Goal: Task Accomplishment & Management: Manage account settings

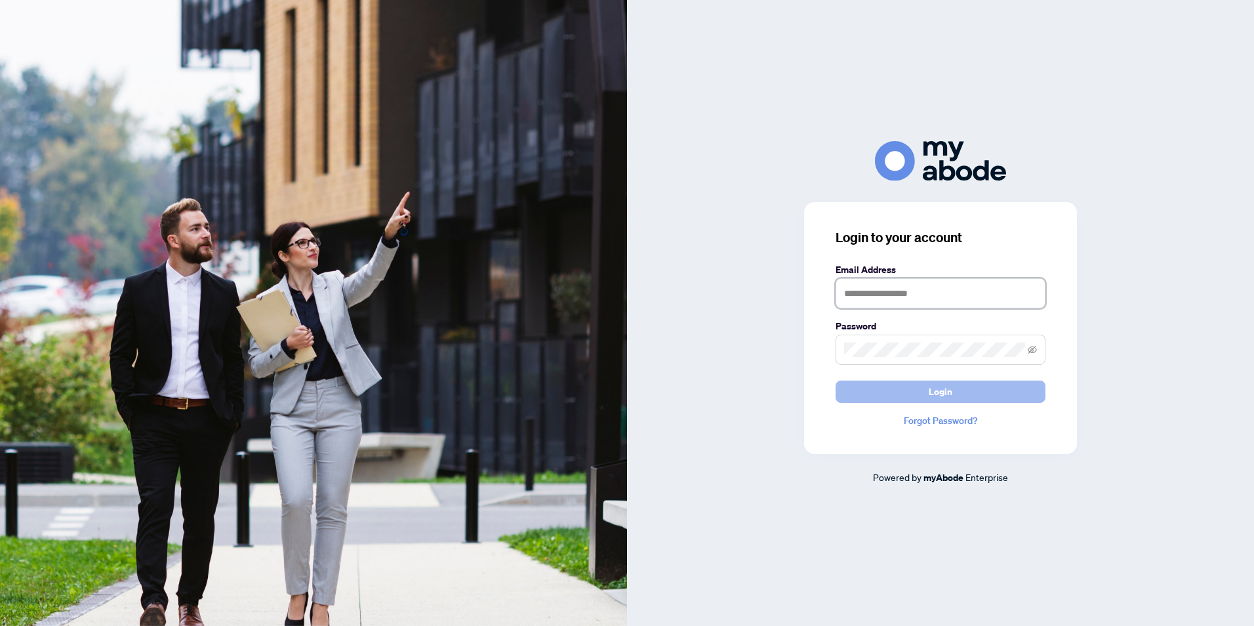
type input "**********"
click at [928, 393] on span "Login" at bounding box center [940, 391] width 24 height 21
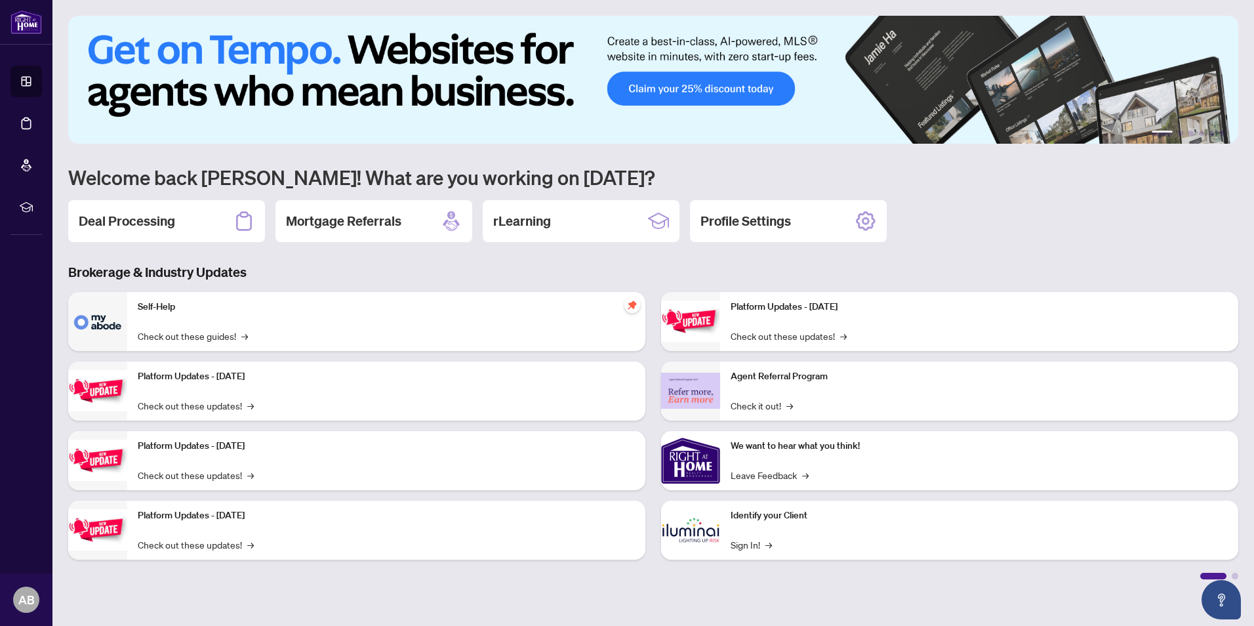
click at [156, 228] on h2 "Deal Processing" at bounding box center [127, 221] width 96 height 18
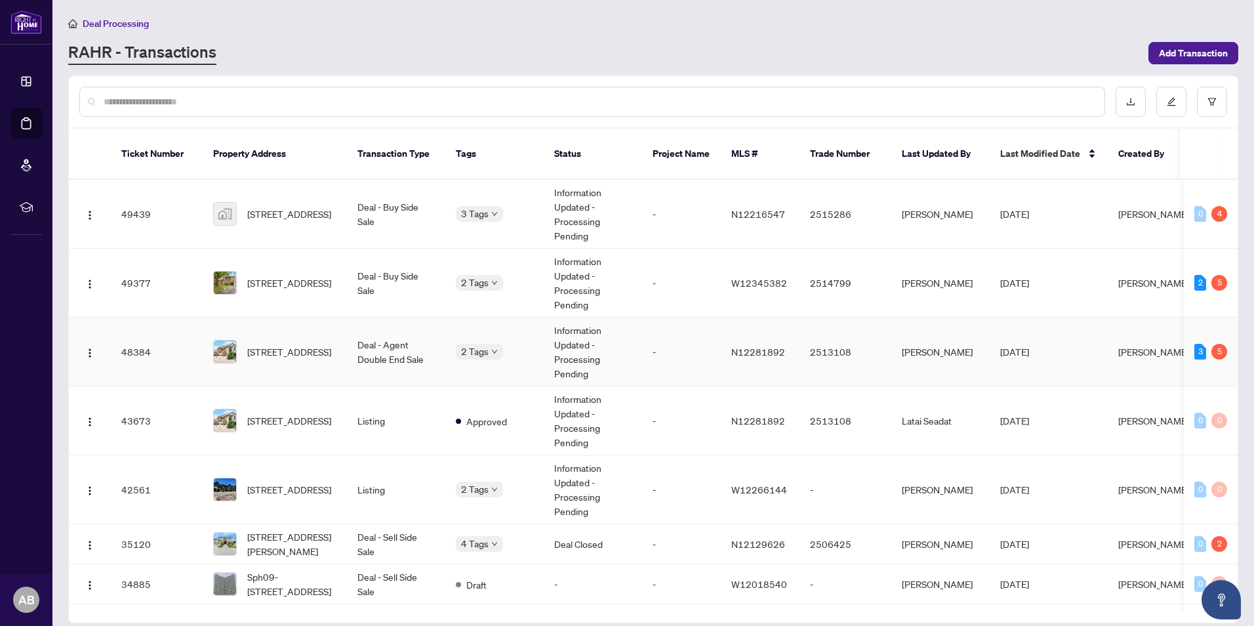
click at [403, 344] on td "Deal - Agent Double End Sale" at bounding box center [396, 351] width 98 height 69
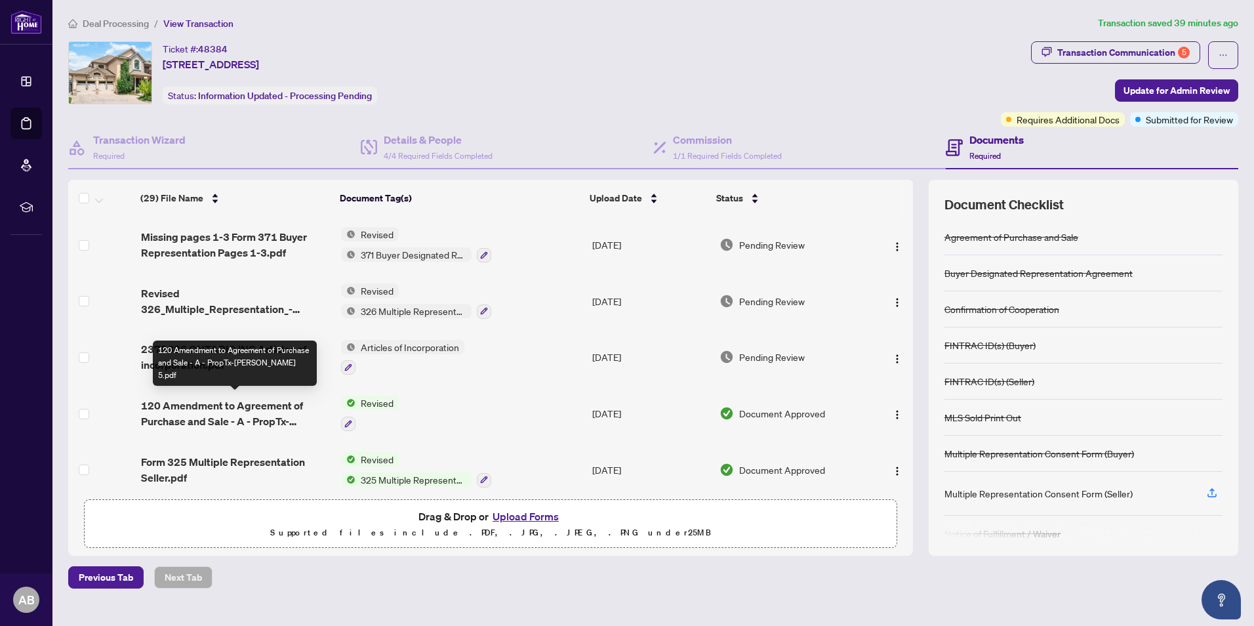
click at [256, 413] on span "120 Amendment to Agreement of Purchase and Sale - A - PropTx-[PERSON_NAME] 5.pdf" at bounding box center [236, 412] width 190 height 31
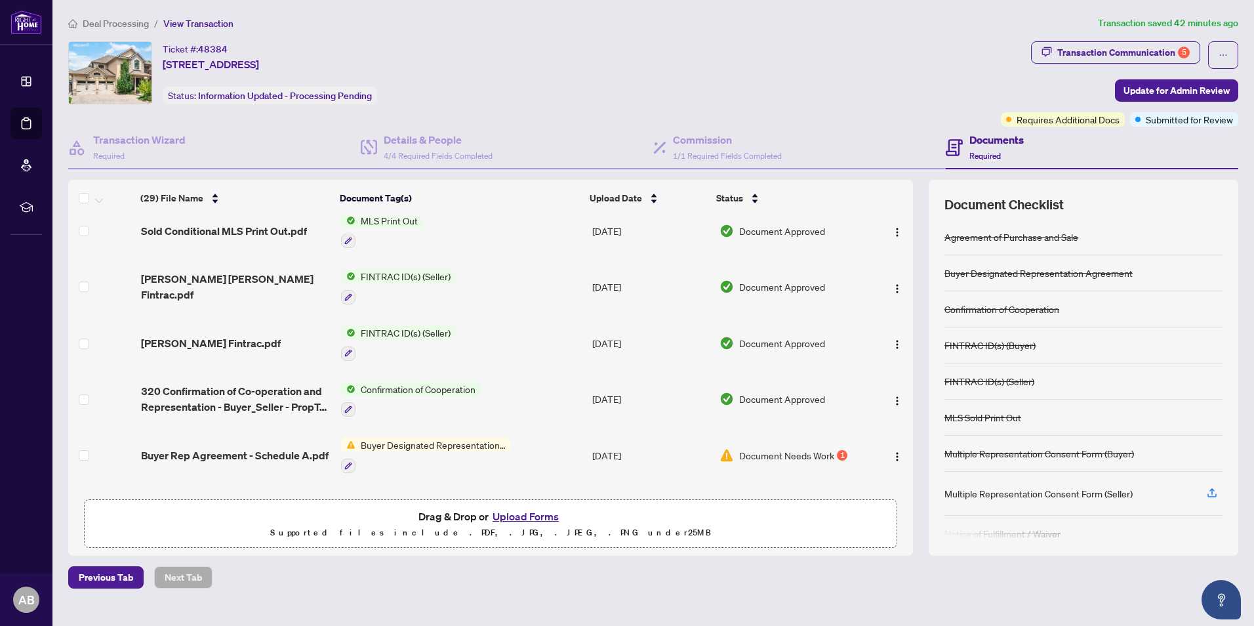
scroll to position [1331, 0]
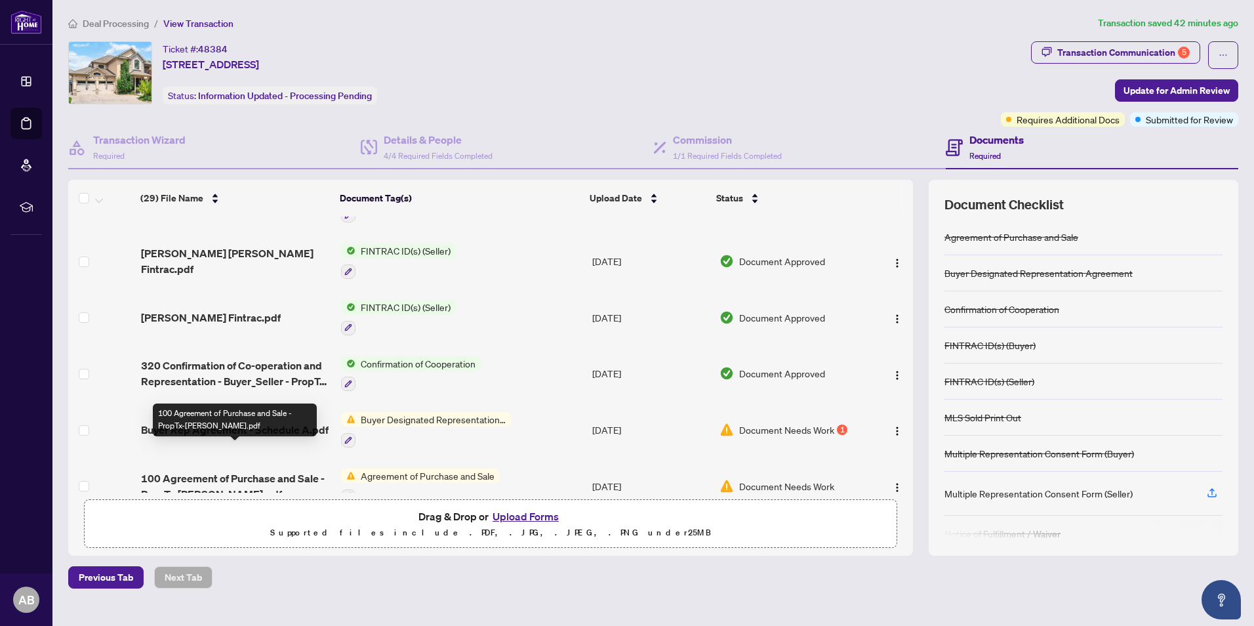
click at [189, 470] on span "100 Agreement of Purchase and Sale - PropTx-[PERSON_NAME].pdf" at bounding box center [236, 485] width 190 height 31
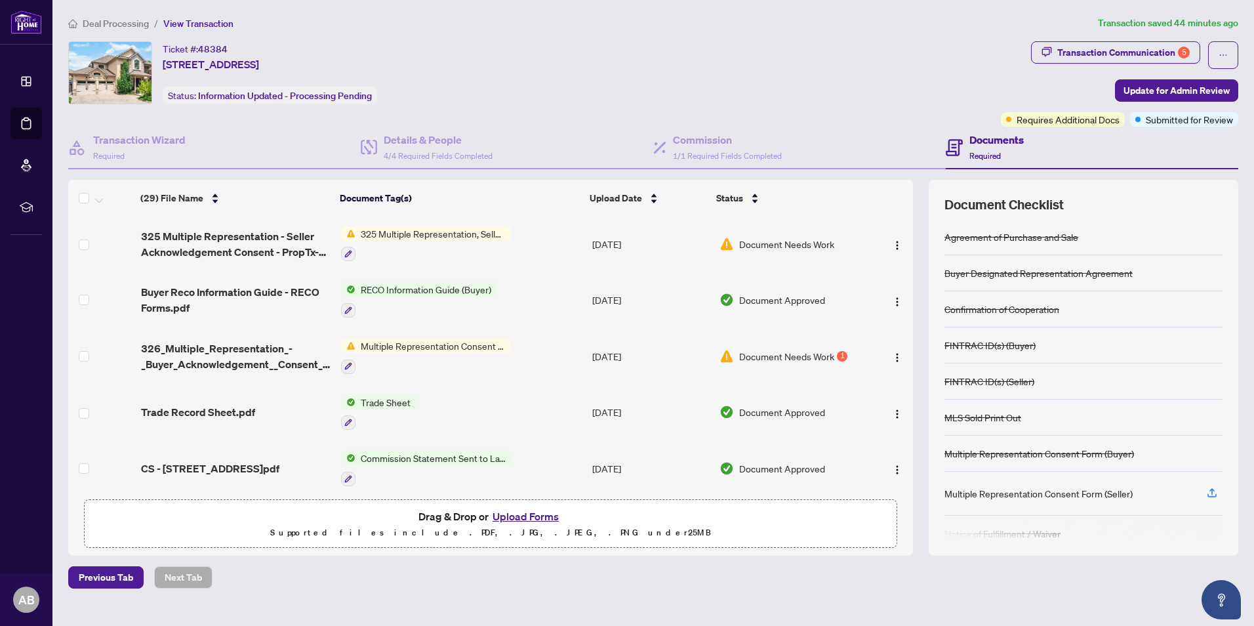
scroll to position [525, 0]
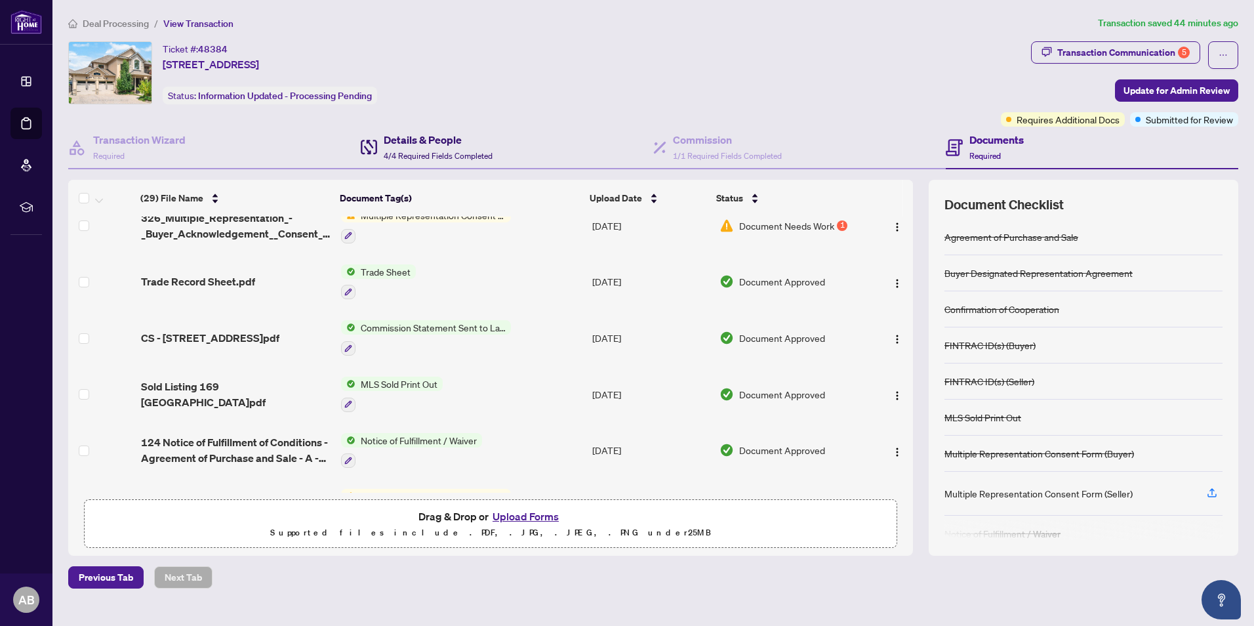
click at [434, 154] on span "4/4 Required Fields Completed" at bounding box center [438, 156] width 109 height 10
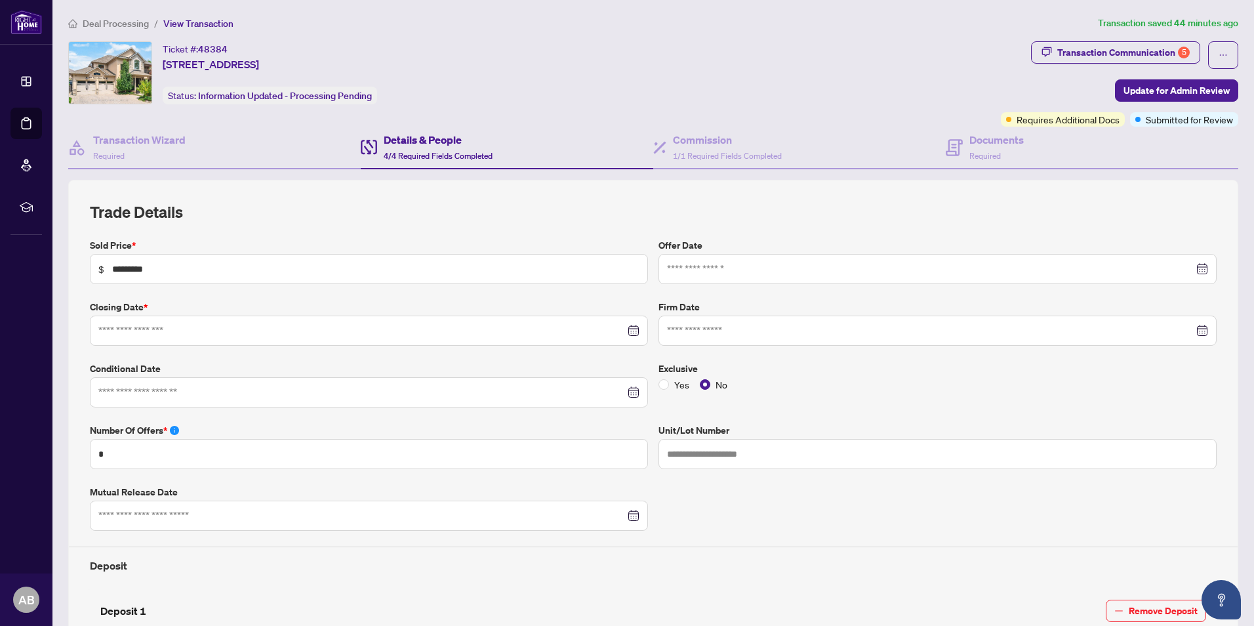
type input "**********"
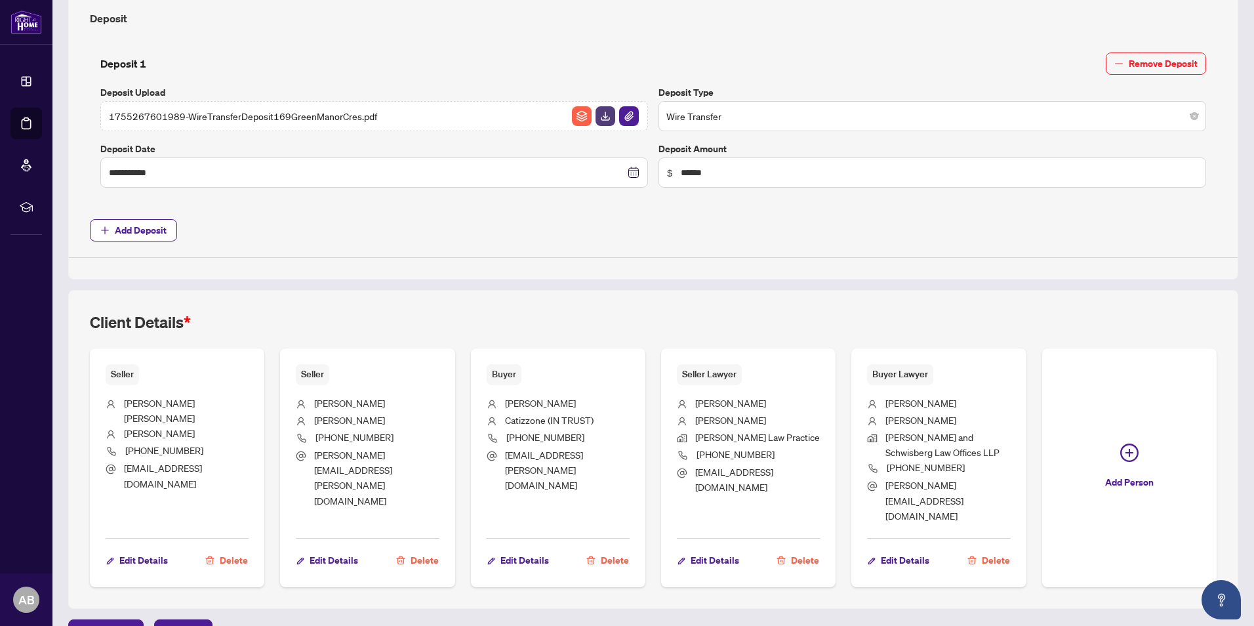
scroll to position [549, 0]
